Goal: Information Seeking & Learning: Learn about a topic

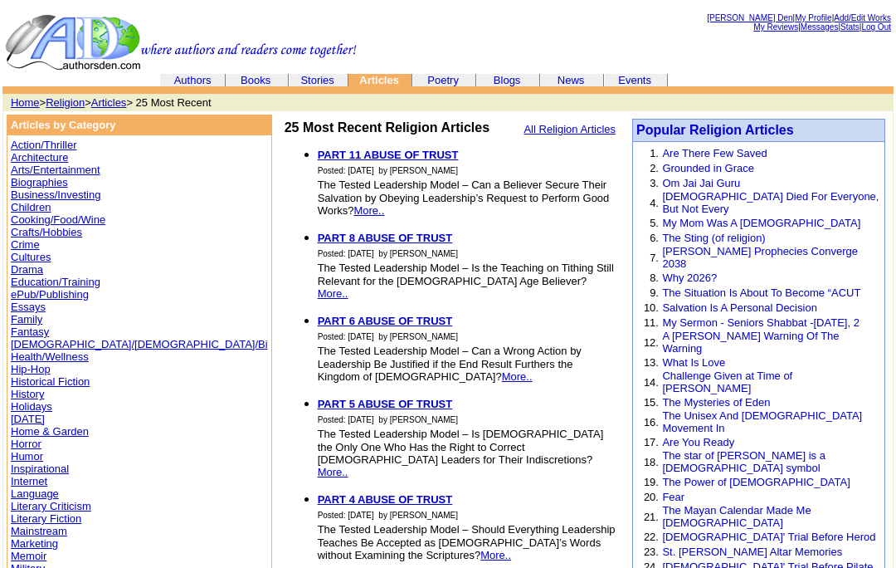
click at [732, 17] on link "[PERSON_NAME] Den" at bounding box center [749, 17] width 85 height 9
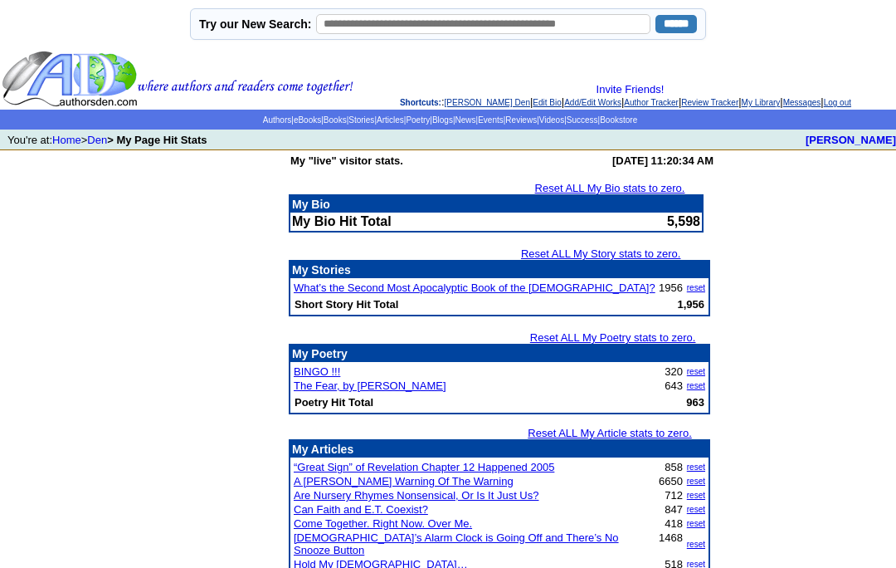
click at [378, 123] on link "Articles" at bounding box center [390, 119] width 27 height 9
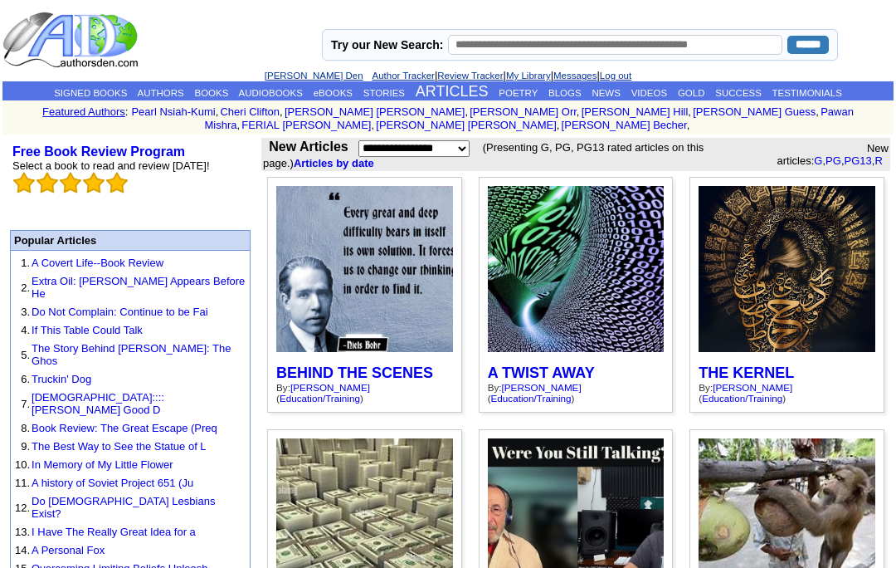
click at [579, 92] on link "BLOGS" at bounding box center [565, 93] width 33 height 10
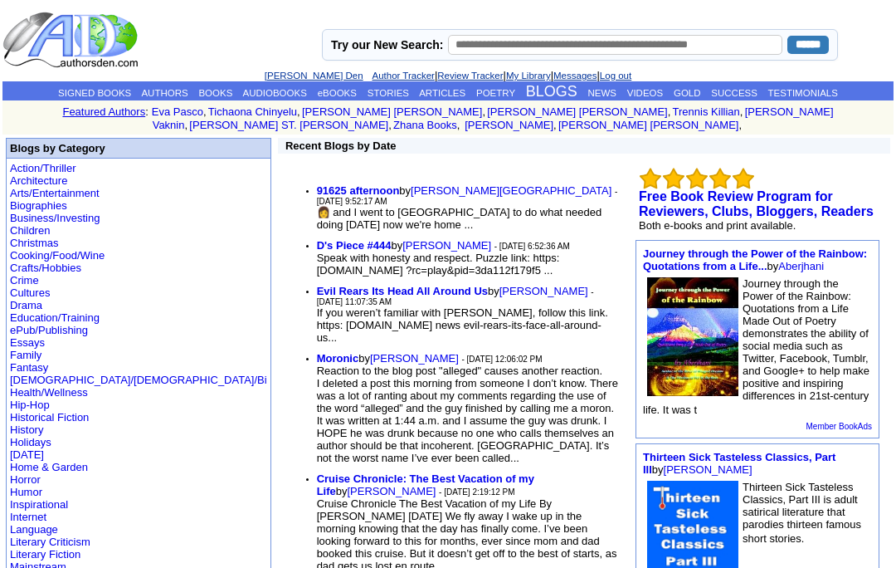
click at [123, 44] on img at bounding box center [71, 40] width 139 height 58
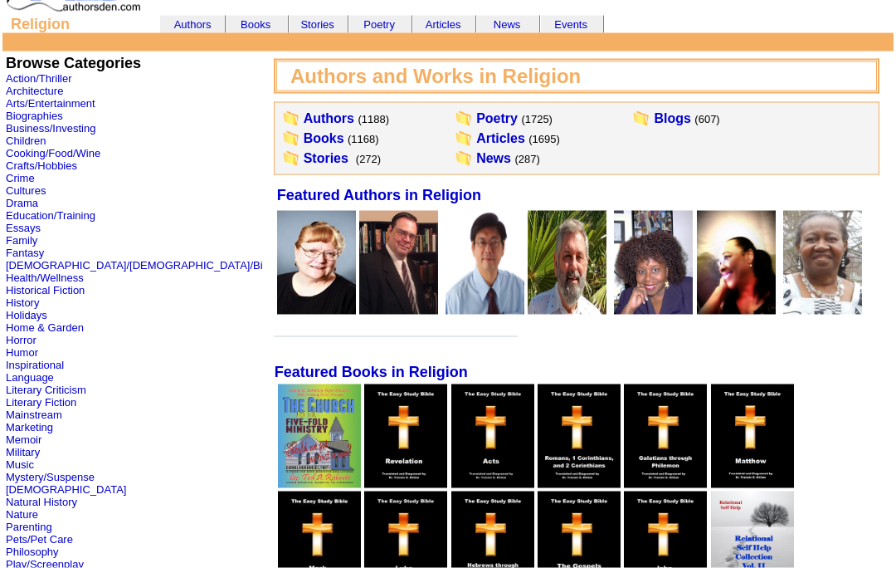
scroll to position [59, 0]
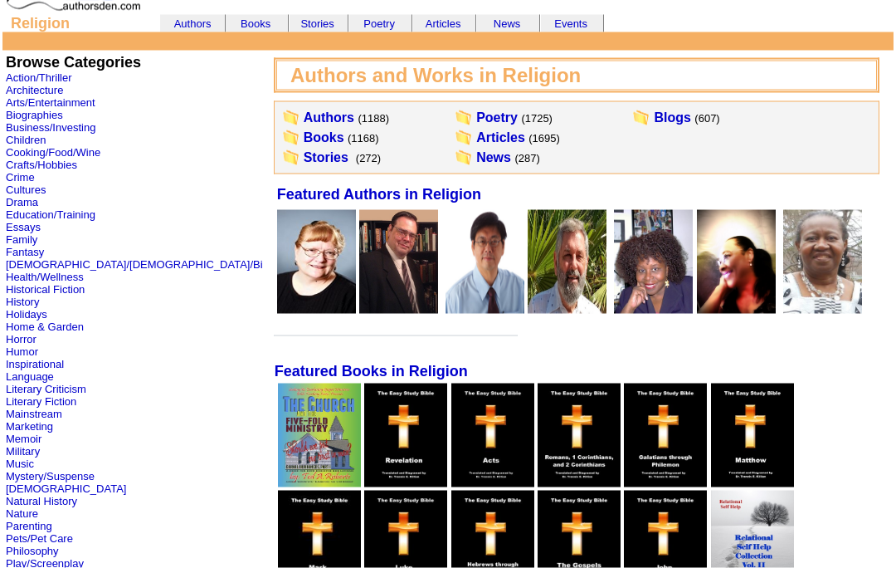
click at [476, 139] on link "Articles" at bounding box center [500, 137] width 49 height 14
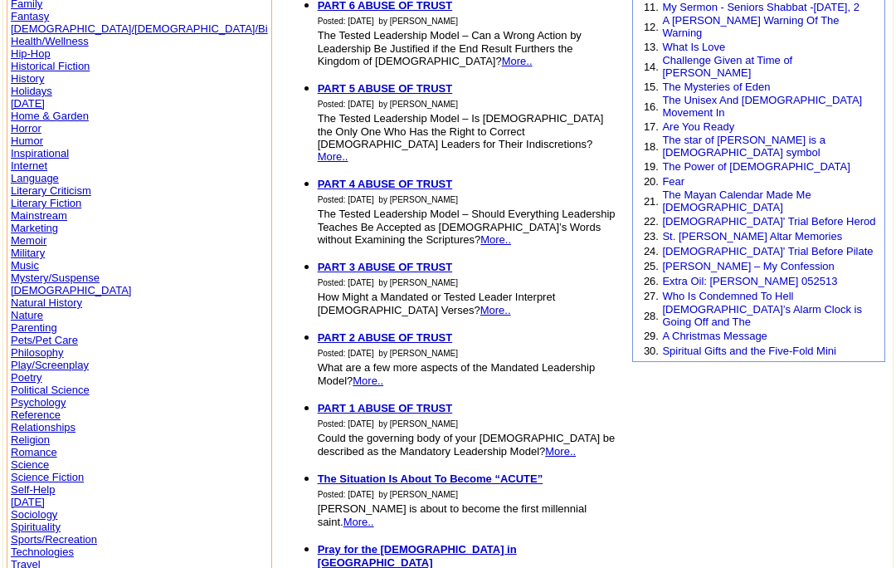
scroll to position [324, 0]
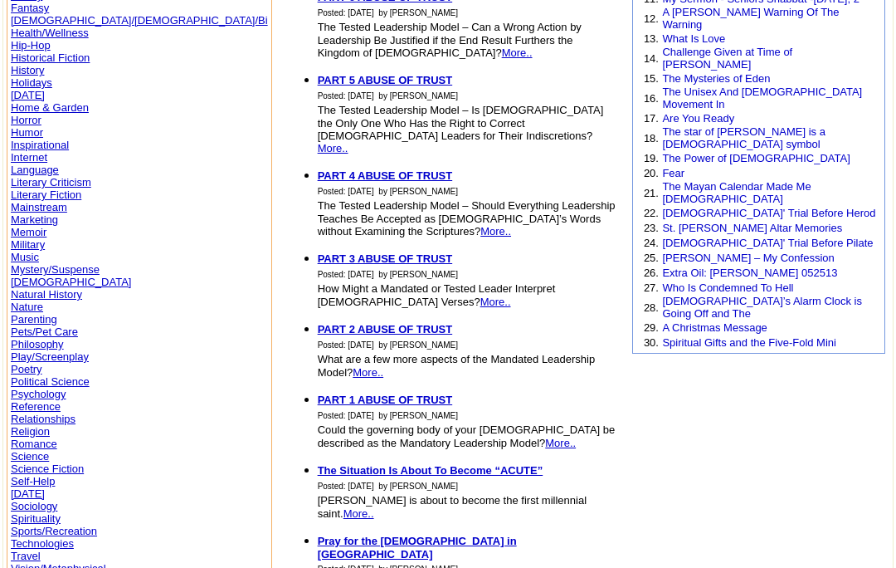
click at [829, 251] on link "[PERSON_NAME] – My Confession" at bounding box center [748, 257] width 172 height 12
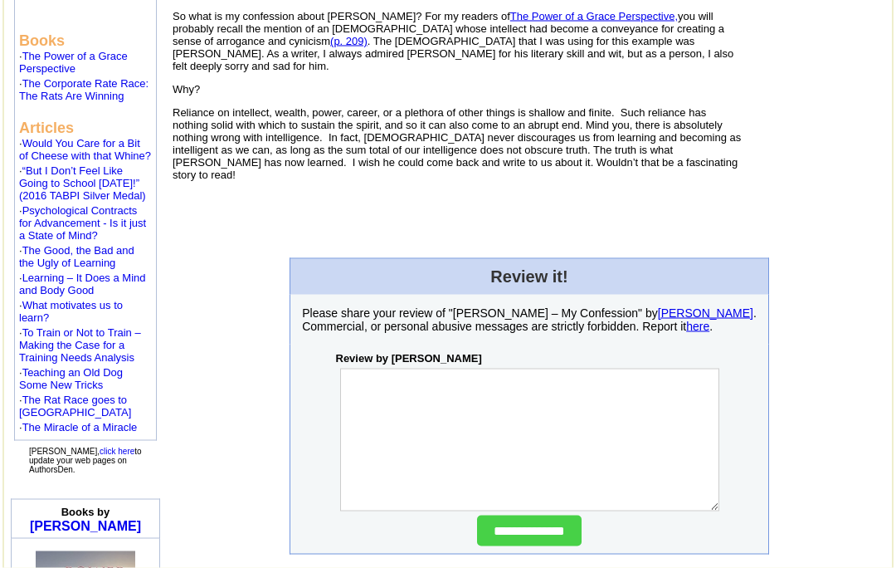
scroll to position [469, 0]
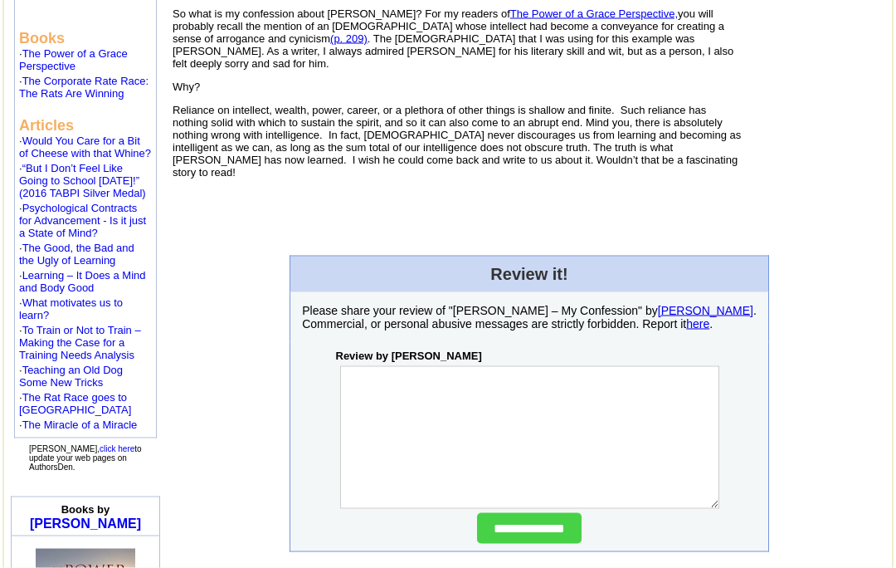
click at [881, 172] on div "This morning Christopher Hitchens found out if he was right or wrong. Today I l…" at bounding box center [529, 6] width 720 height 447
click at [880, 168] on div "This morning Christopher Hitchens found out if he was right or wrong. Today I l…" at bounding box center [529, 6] width 720 height 447
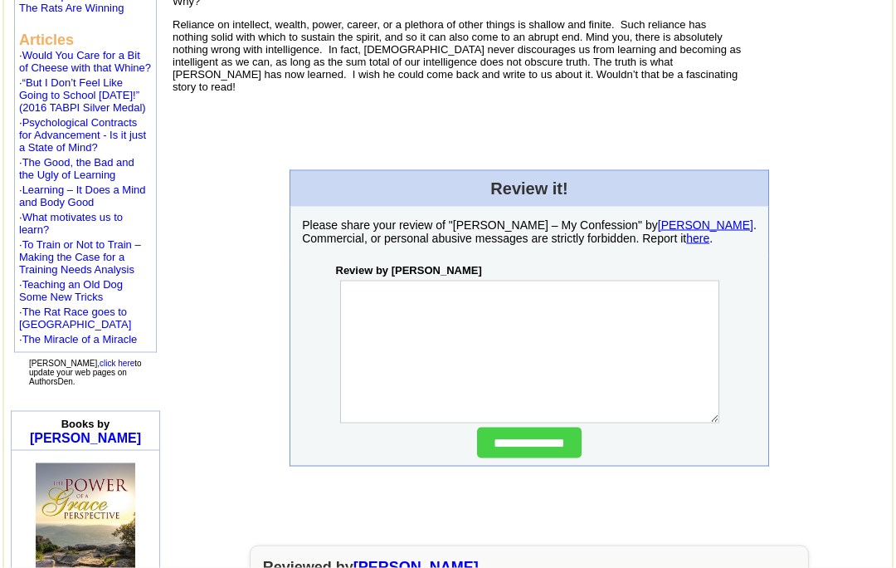
scroll to position [559, 0]
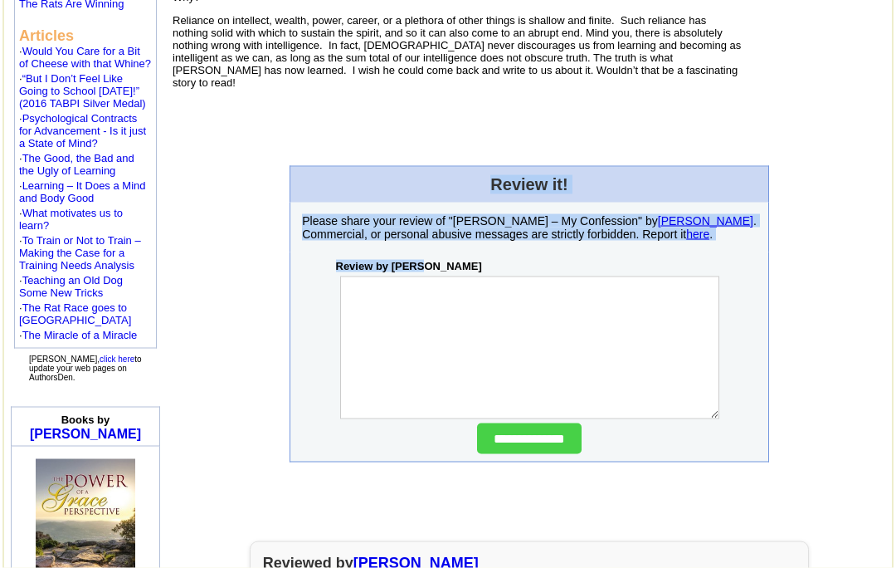
click at [851, 221] on center "**********" at bounding box center [529, 314] width 720 height 296
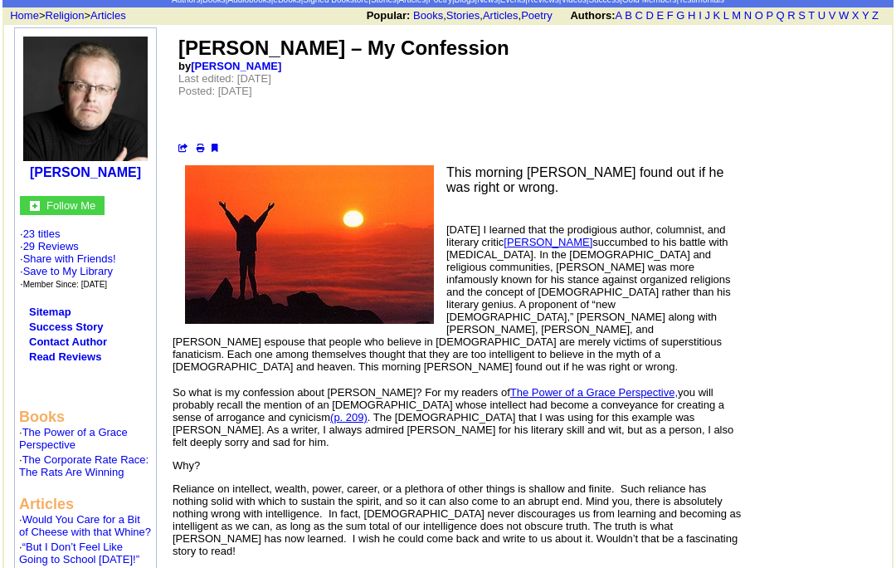
scroll to position [0, 0]
